Goal: Contribute content

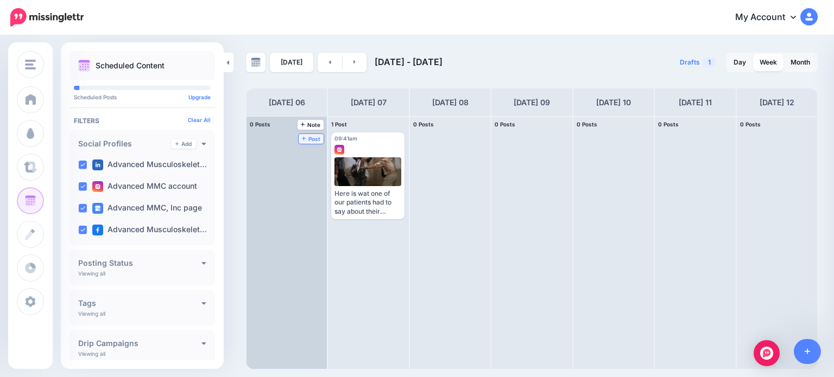
click at [302, 136] on span "Post" at bounding box center [311, 138] width 19 height 5
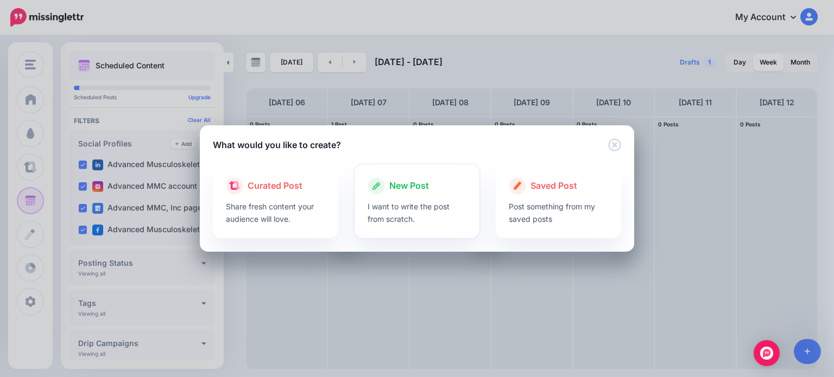
click at [403, 206] on p "I want to write the post from scratch." at bounding box center [417, 212] width 99 height 25
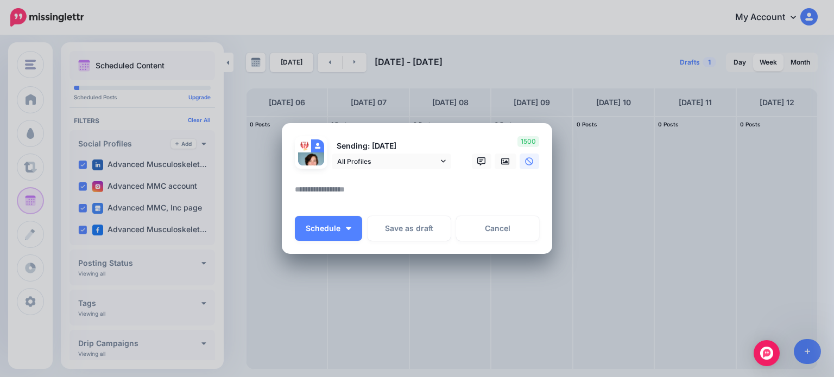
click at [308, 186] on textarea at bounding box center [420, 193] width 250 height 21
paste textarea "**********"
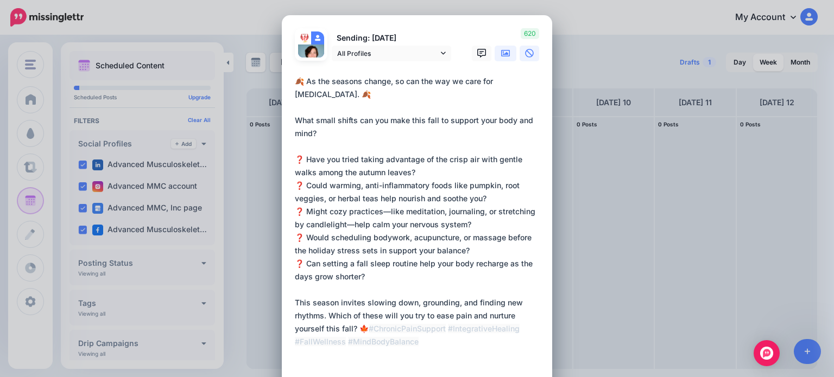
click at [505, 54] on icon at bounding box center [505, 53] width 9 height 9
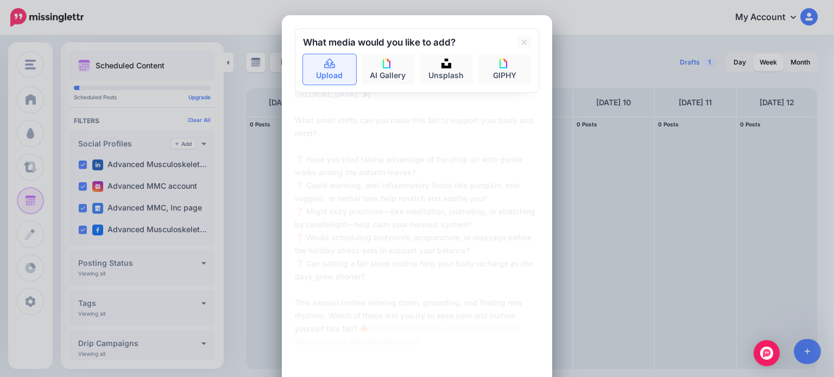
click at [325, 73] on link "Upload" at bounding box center [329, 69] width 53 height 30
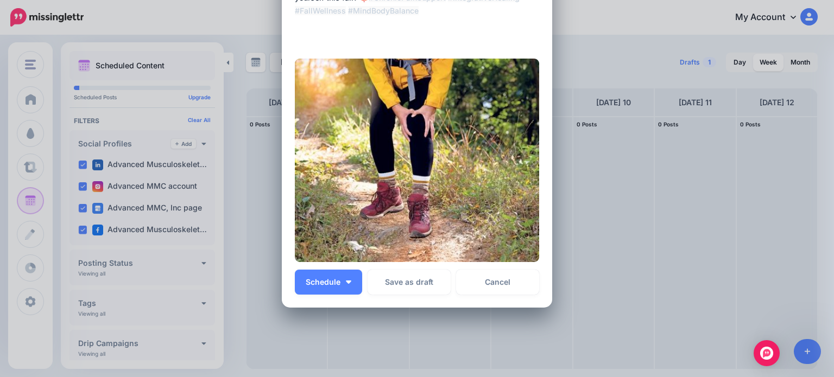
scroll to position [339, 0]
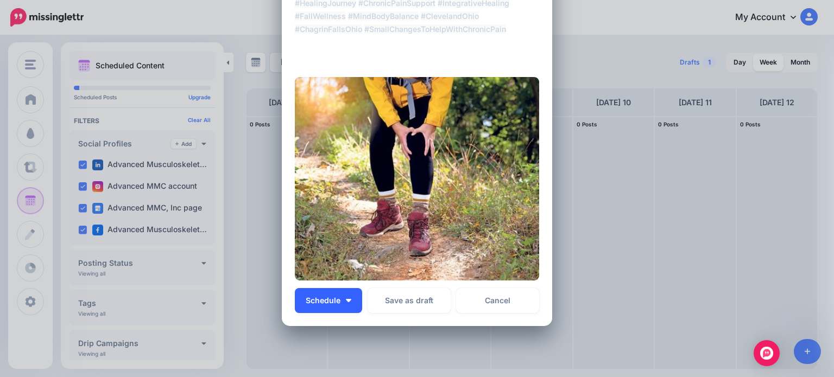
type textarea "**********"
click at [331, 304] on span "Schedule" at bounding box center [323, 301] width 35 height 8
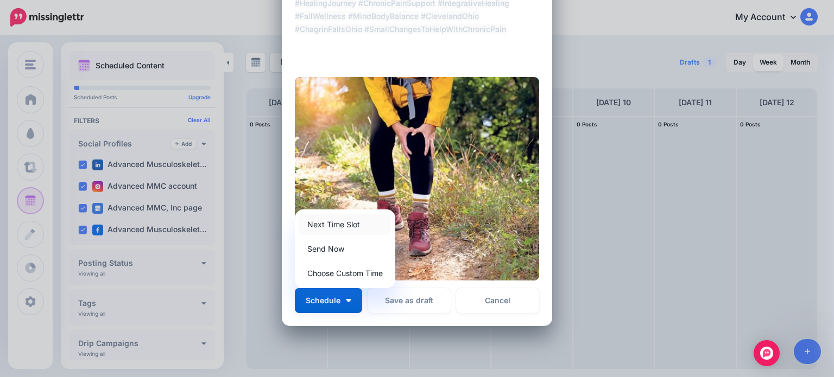
click at [336, 223] on link "Next Time Slot" at bounding box center [345, 224] width 92 height 21
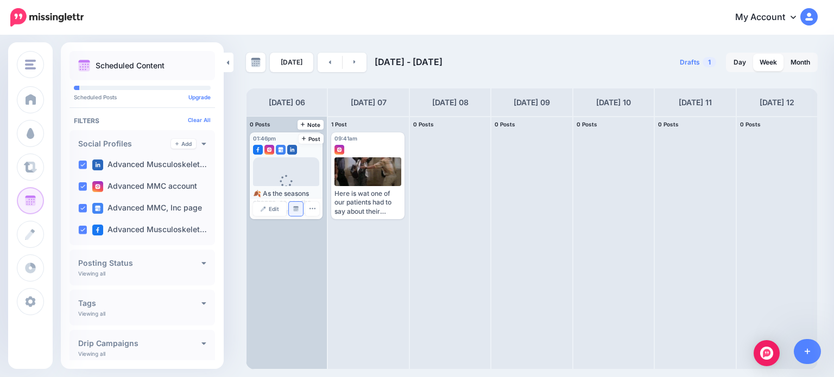
click at [297, 207] on img at bounding box center [295, 208] width 5 height 5
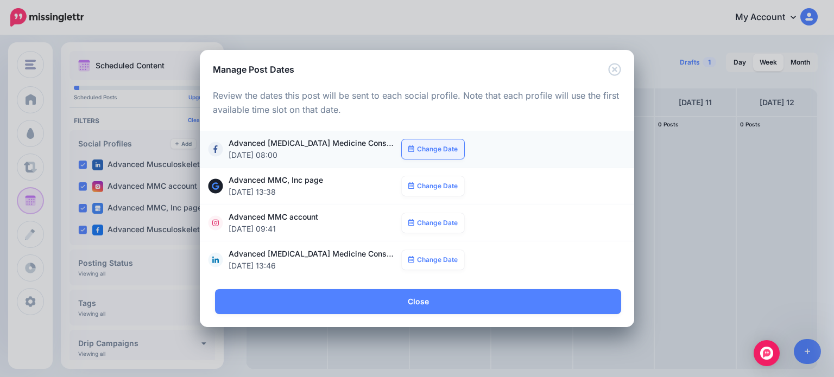
click at [436, 148] on link "Change Date" at bounding box center [433, 150] width 62 height 20
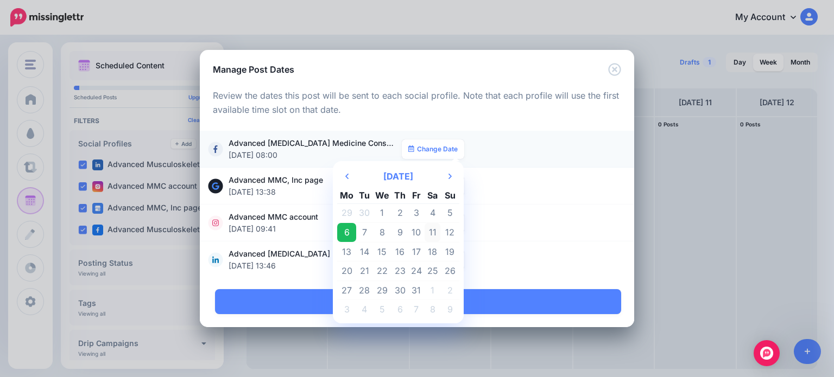
click at [433, 229] on td "11" at bounding box center [433, 233] width 16 height 20
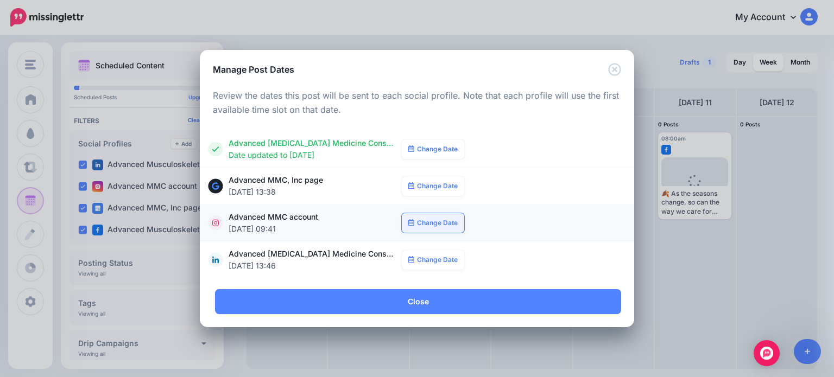
click at [438, 225] on link "Change Date" at bounding box center [433, 223] width 62 height 20
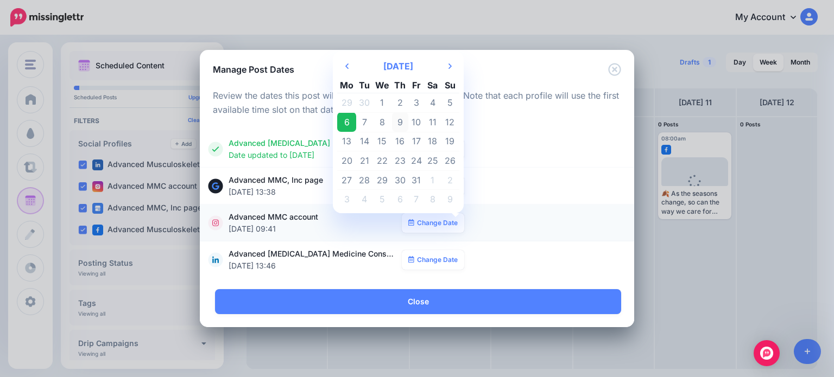
click at [402, 124] on td "9" at bounding box center [400, 122] width 17 height 20
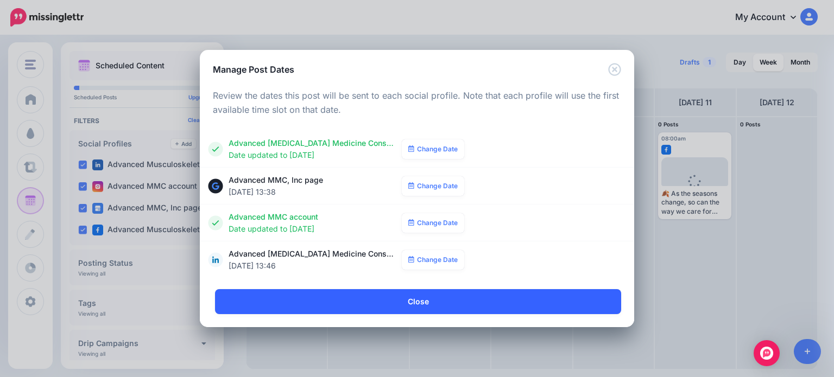
click at [387, 297] on link "Close" at bounding box center [418, 301] width 406 height 25
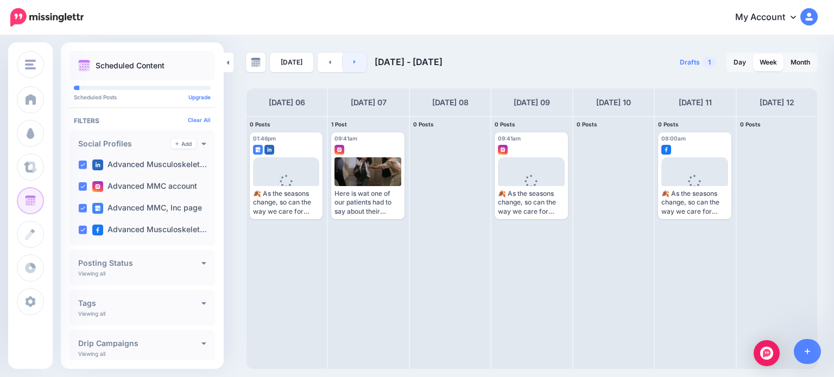
click at [353, 61] on link at bounding box center [355, 63] width 24 height 20
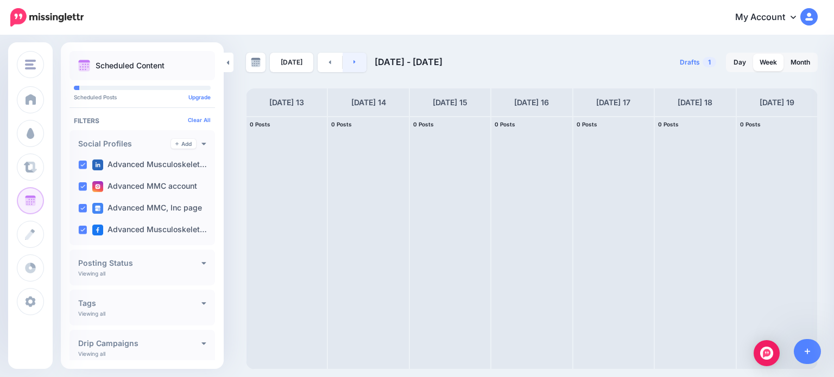
click at [353, 61] on link at bounding box center [355, 63] width 24 height 20
click at [329, 63] on icon at bounding box center [330, 62] width 2 height 4
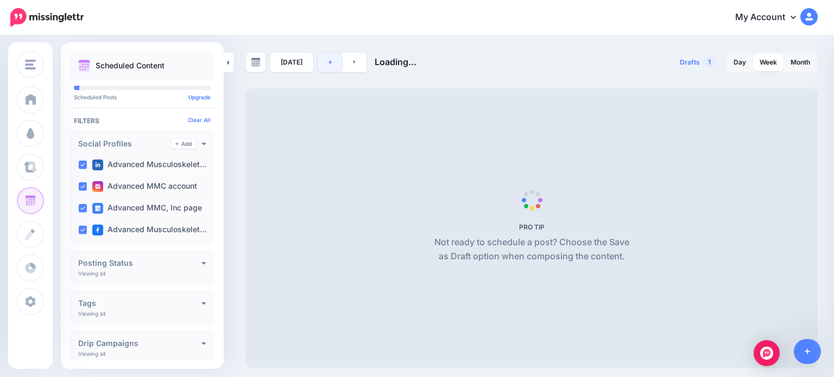
click at [329, 63] on icon at bounding box center [330, 62] width 2 height 4
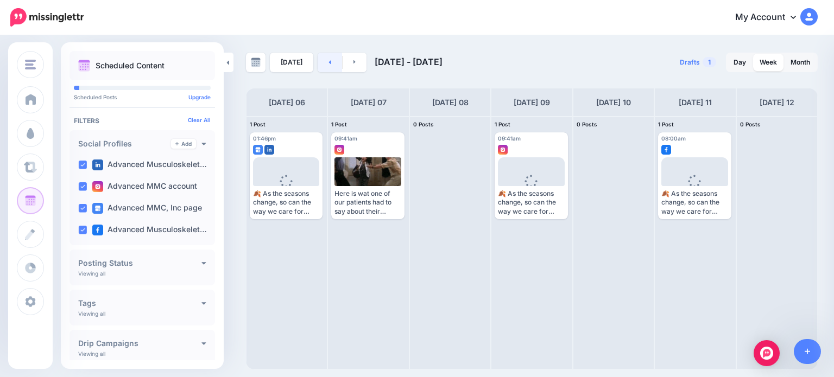
click at [329, 63] on icon at bounding box center [330, 62] width 2 height 4
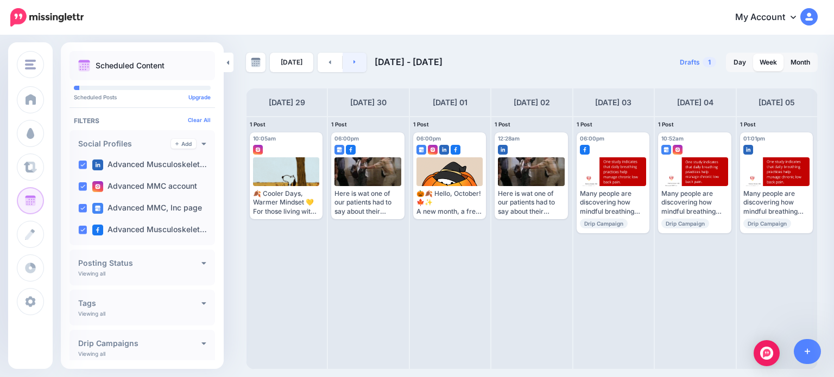
click at [355, 65] on link at bounding box center [355, 63] width 24 height 20
